Goal: Information Seeking & Learning: Stay updated

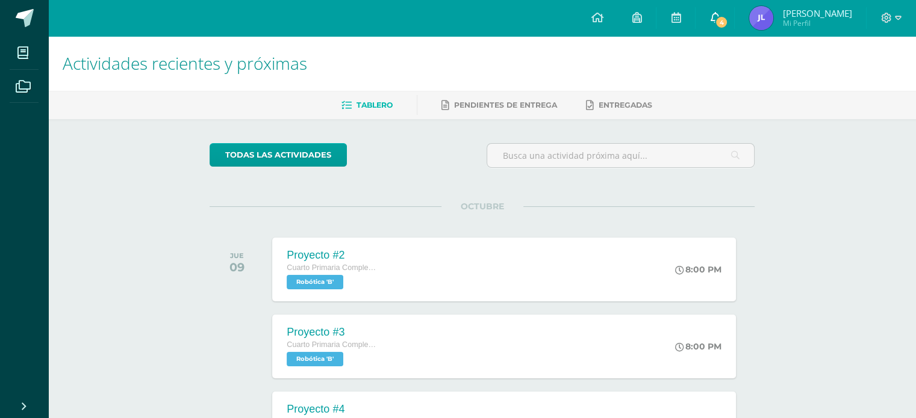
click at [728, 17] on span "4" at bounding box center [721, 22] width 13 height 13
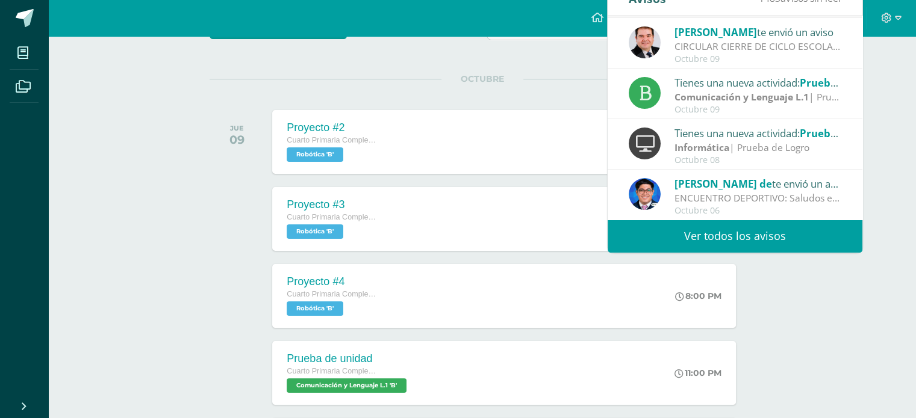
scroll to position [129, 0]
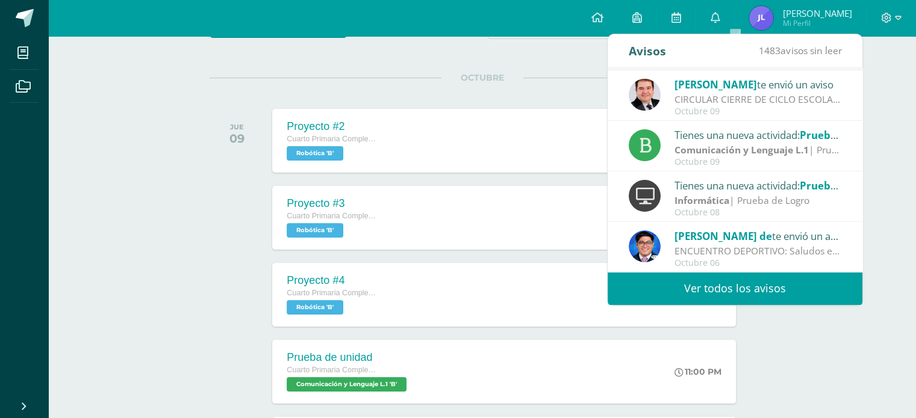
click at [754, 292] on link "Ver todos los avisos" at bounding box center [734, 288] width 255 height 33
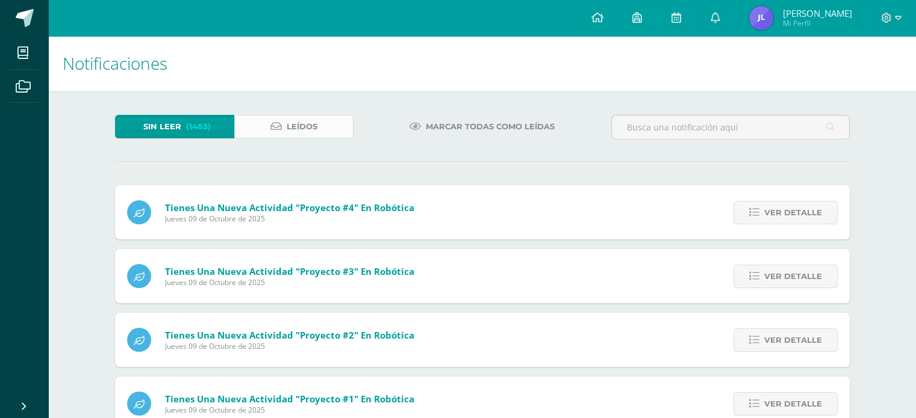
click at [279, 120] on link "Leídos" at bounding box center [293, 126] width 119 height 23
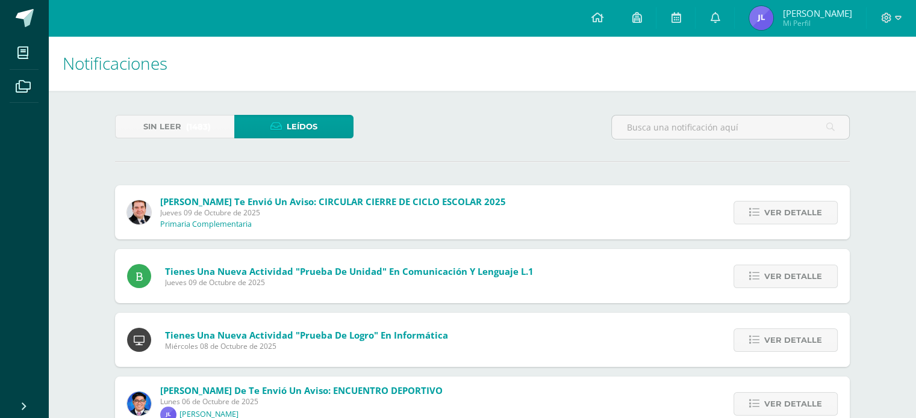
click at [278, 122] on icon at bounding box center [275, 127] width 11 height 10
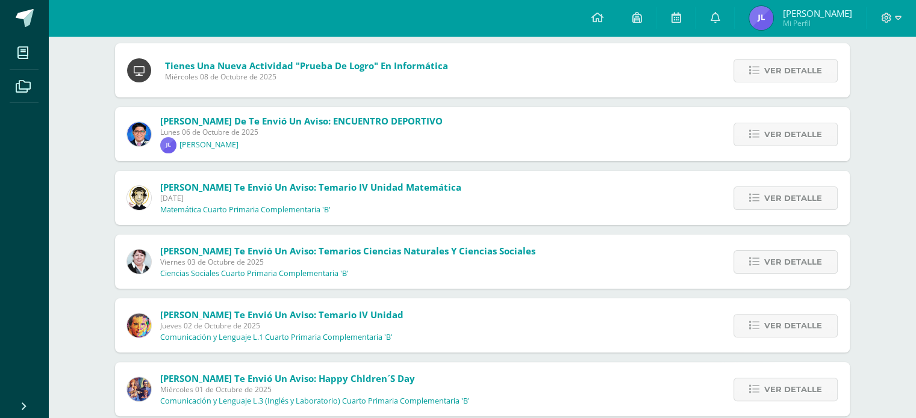
scroll to position [271, 0]
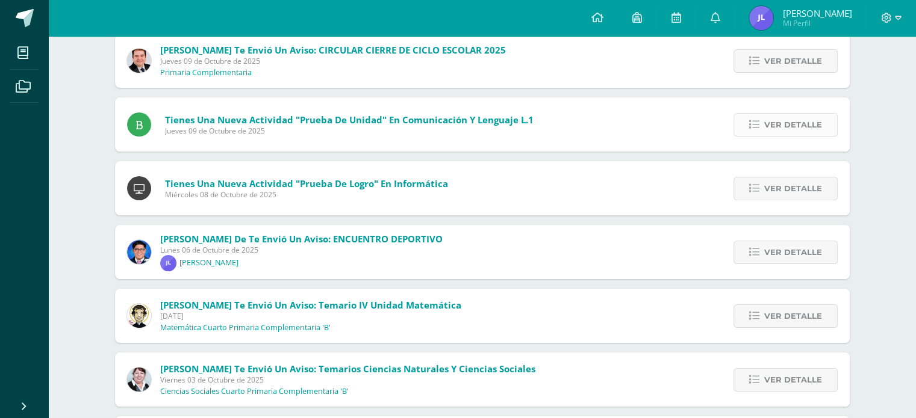
scroll to position [153, 0]
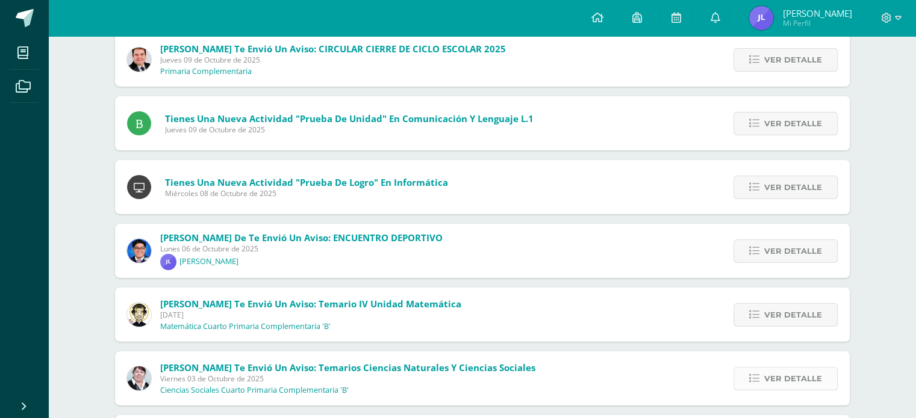
click at [785, 368] on span "Ver detalle" at bounding box center [793, 379] width 58 height 22
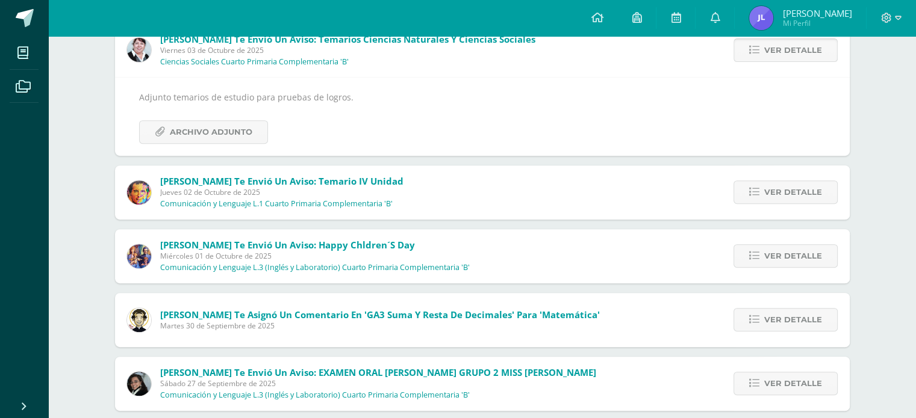
scroll to position [483, 0]
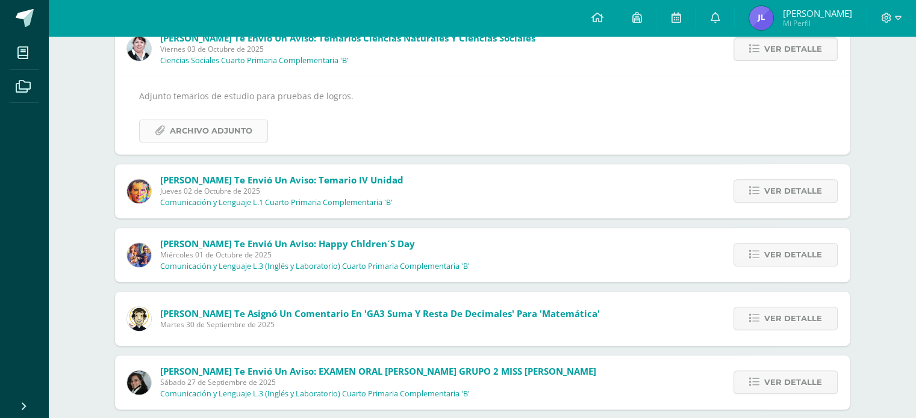
click at [197, 134] on span "Archivo Adjunto" at bounding box center [211, 131] width 82 height 22
click at [773, 324] on span "Ver detalle" at bounding box center [793, 319] width 58 height 22
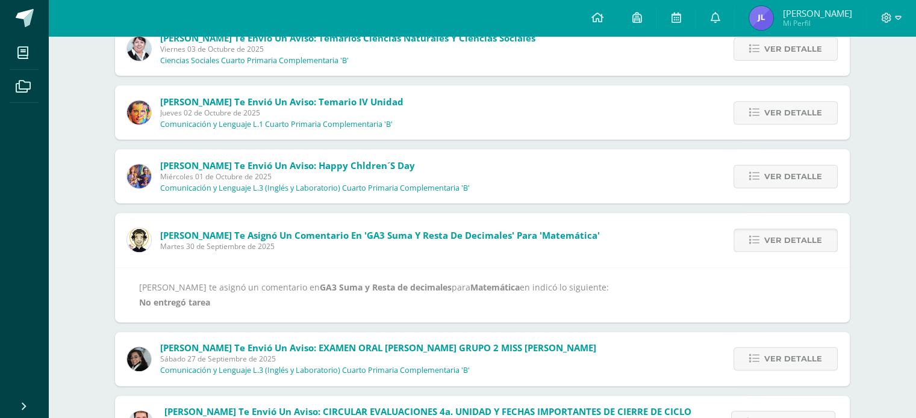
click at [757, 241] on icon at bounding box center [754, 240] width 10 height 10
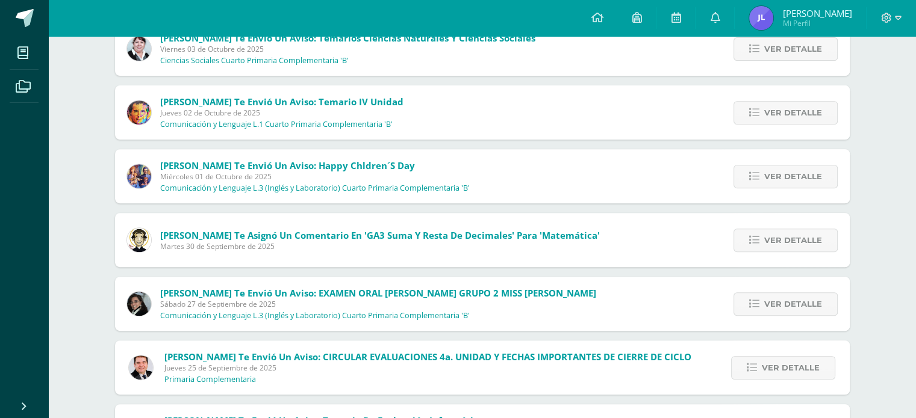
scroll to position [0, 0]
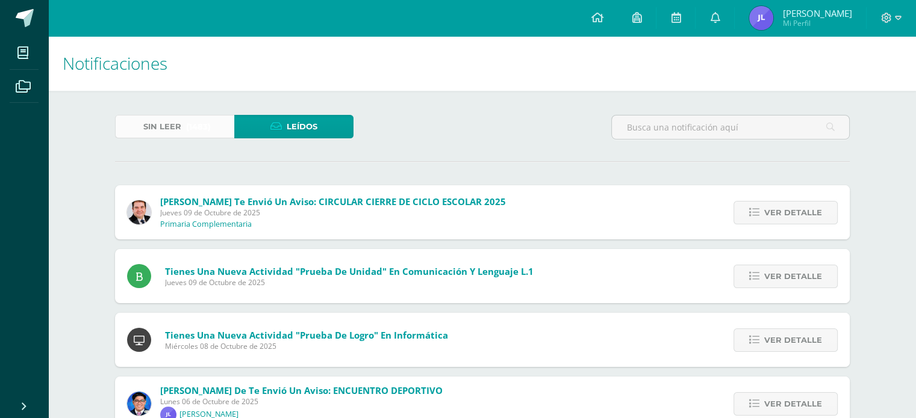
click at [128, 128] on link "Sin leer (1483)" at bounding box center [174, 126] width 119 height 23
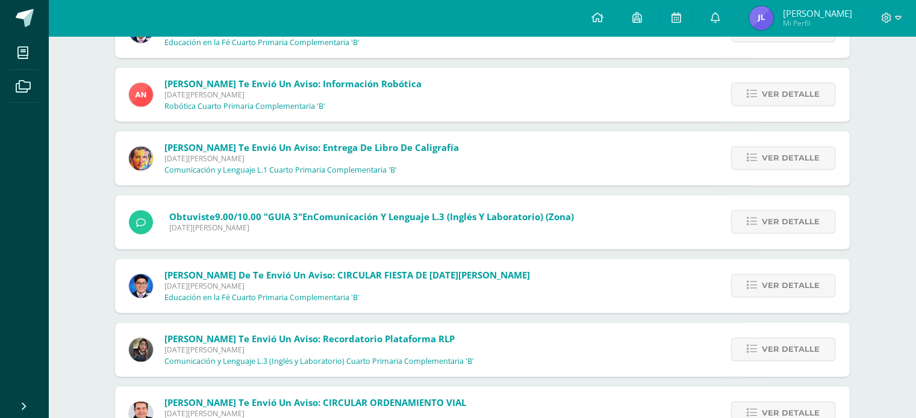
scroll to position [20220, 0]
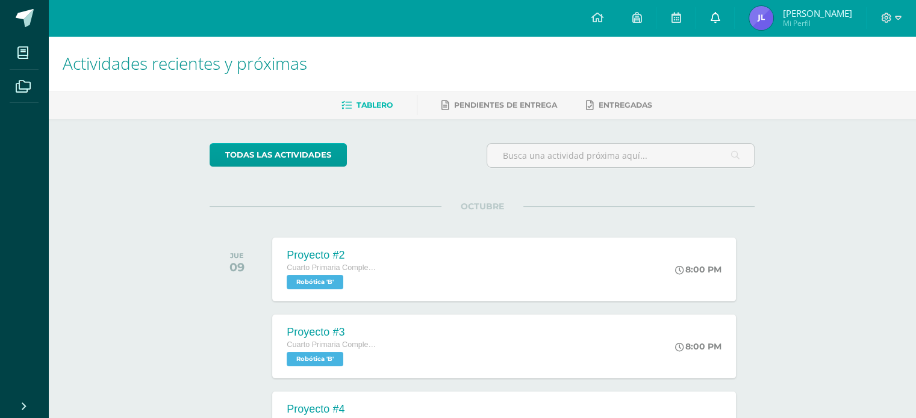
click at [719, 11] on span at bounding box center [715, 17] width 10 height 13
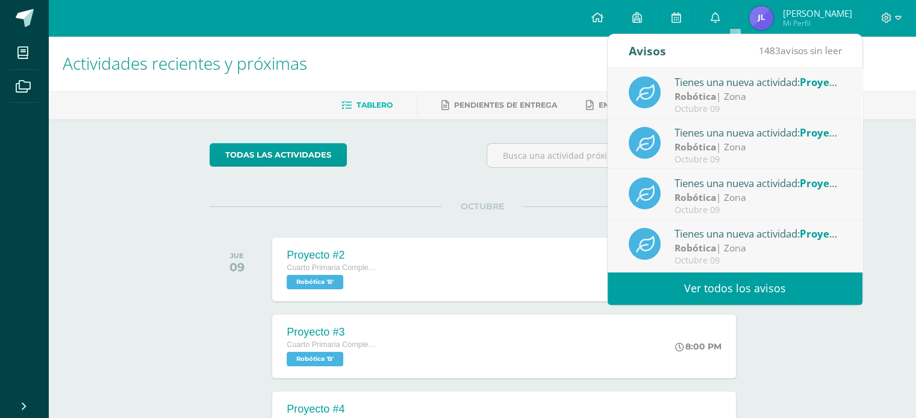
scroll to position [200, 0]
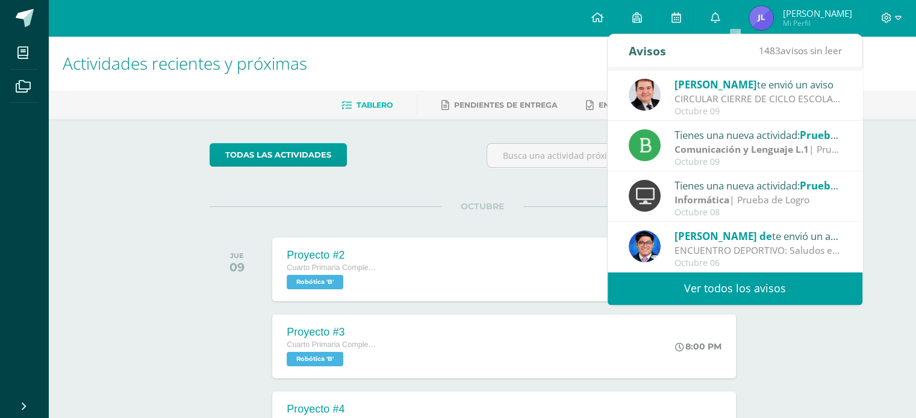
click at [736, 292] on link "Ver todos los avisos" at bounding box center [734, 288] width 255 height 33
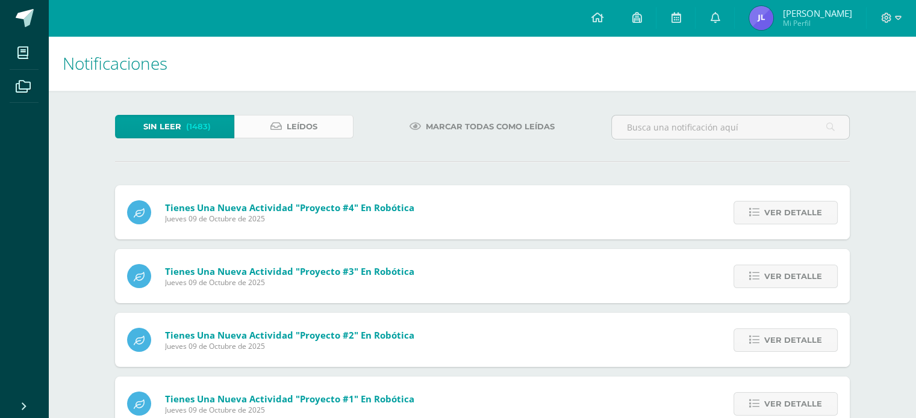
click at [320, 122] on link "Leídos" at bounding box center [293, 126] width 119 height 23
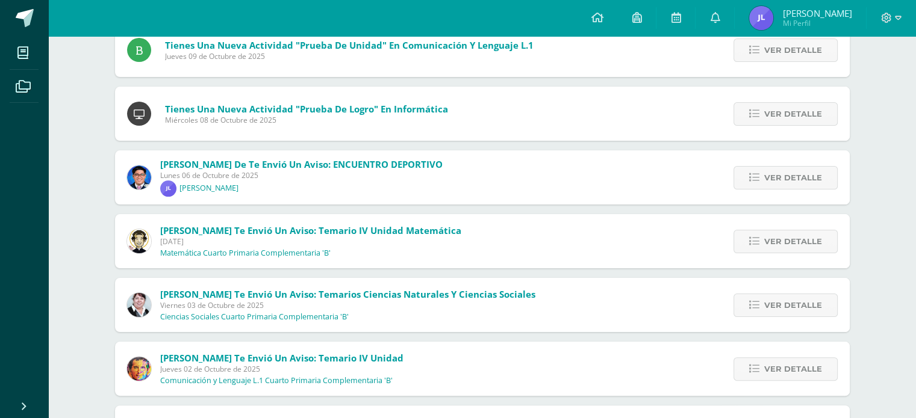
scroll to position [248, 0]
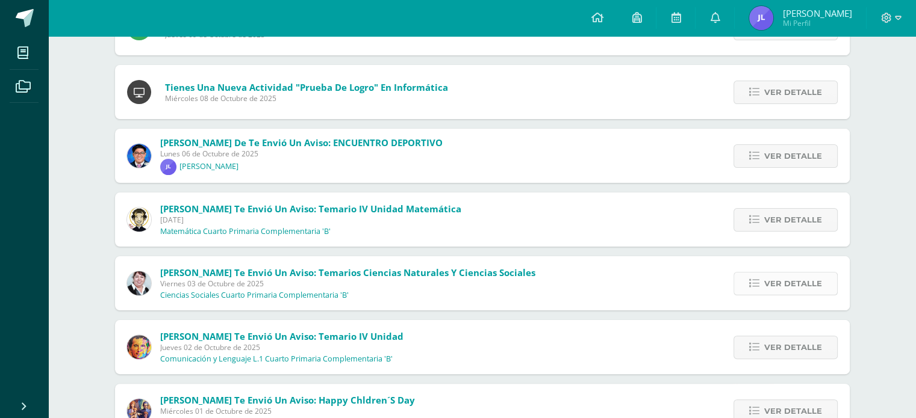
click at [801, 285] on span "Ver detalle" at bounding box center [793, 284] width 58 height 22
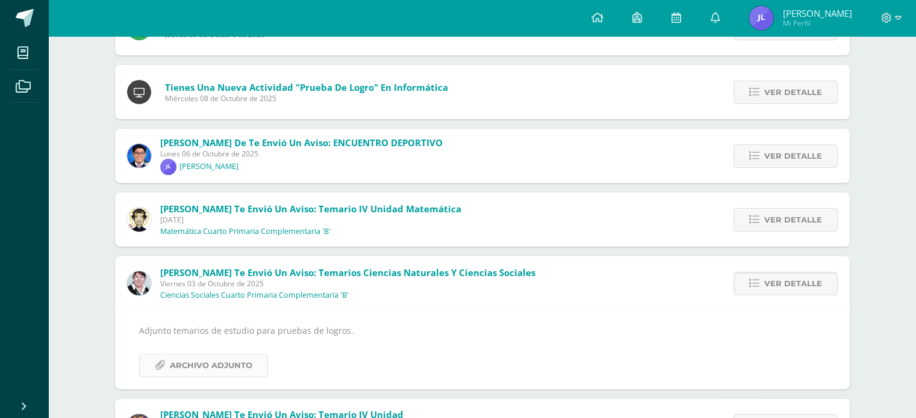
click at [223, 369] on span "Archivo Adjunto" at bounding box center [211, 366] width 82 height 22
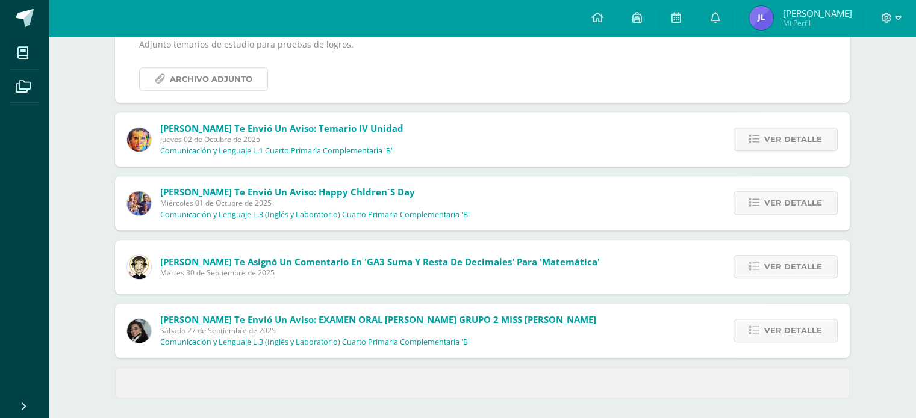
scroll to position [538, 0]
